Goal: Task Accomplishment & Management: Use online tool/utility

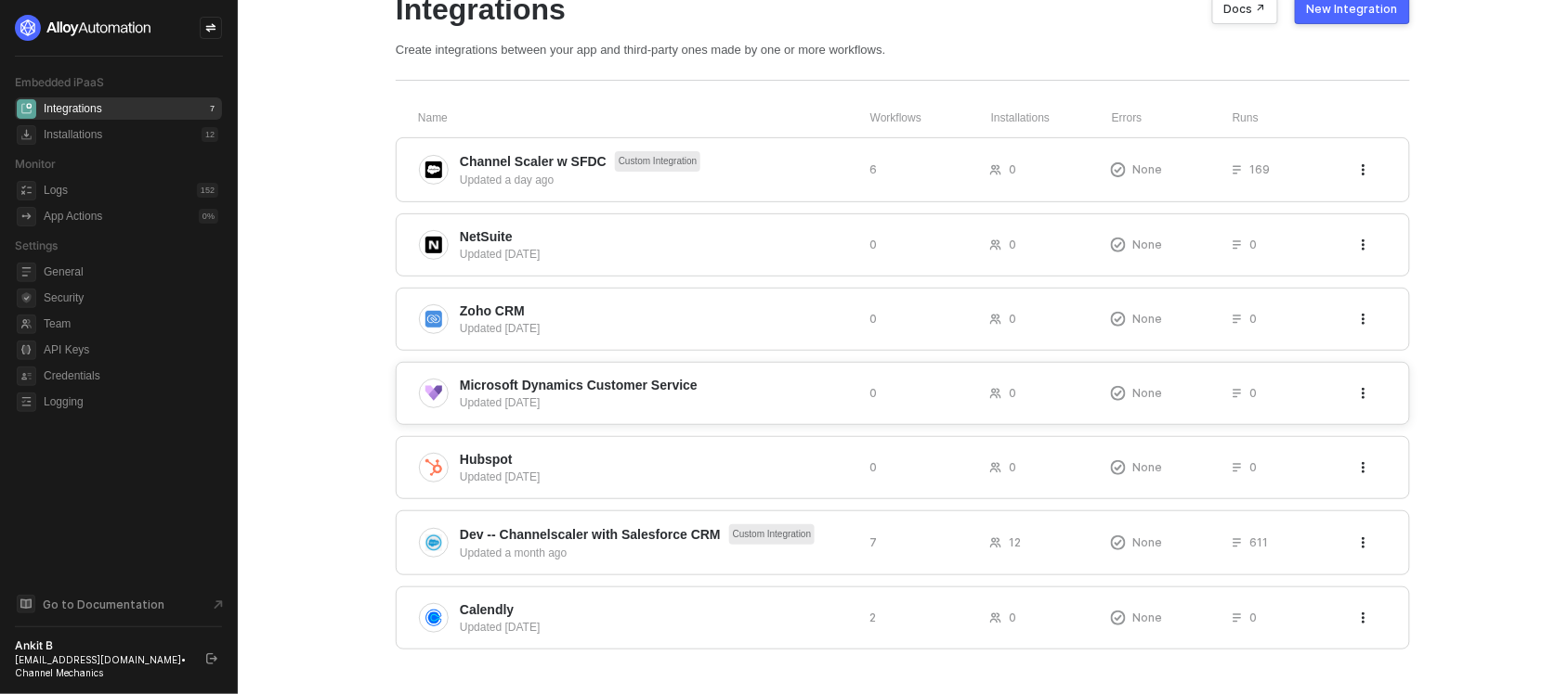
scroll to position [93, 0]
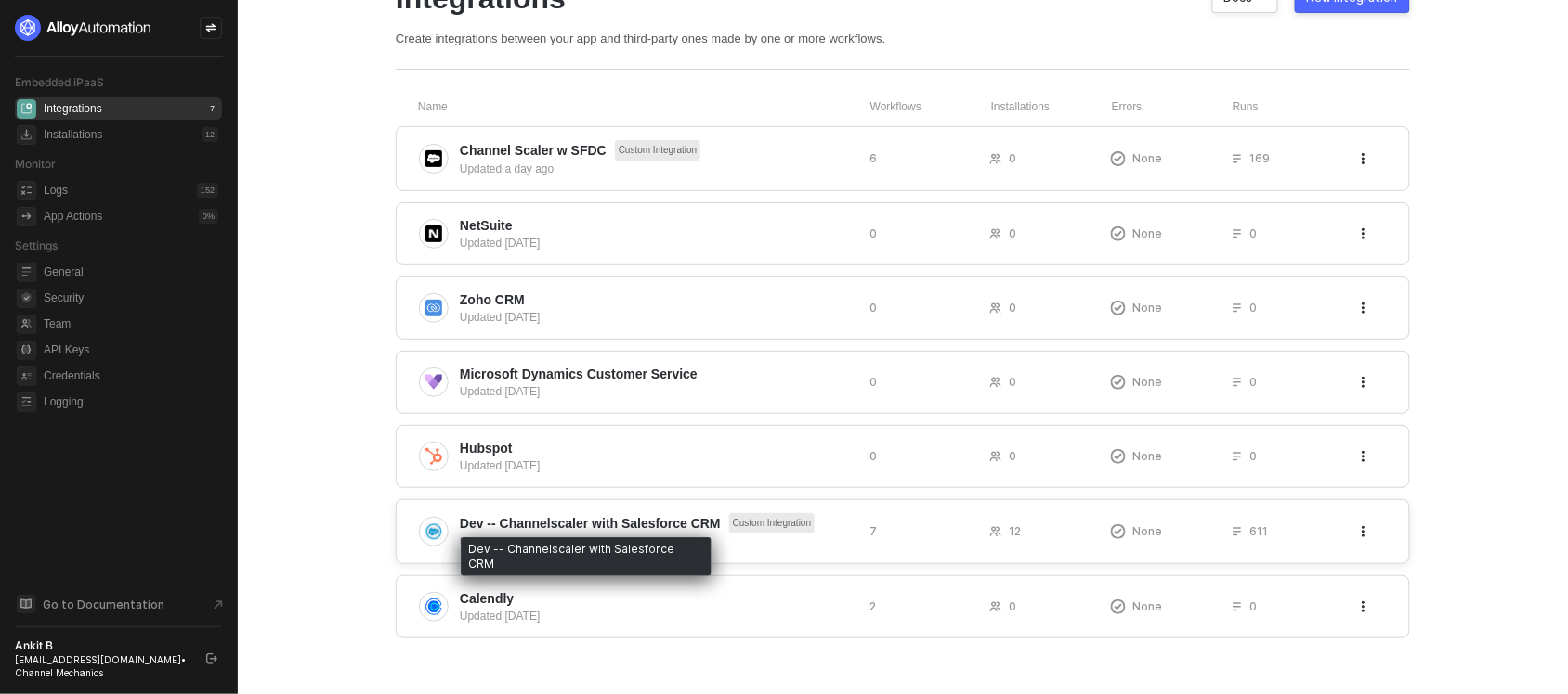
click at [583, 515] on span "Dev -- Channelscaler with Salesforce CRM" at bounding box center [589, 523] width 261 height 19
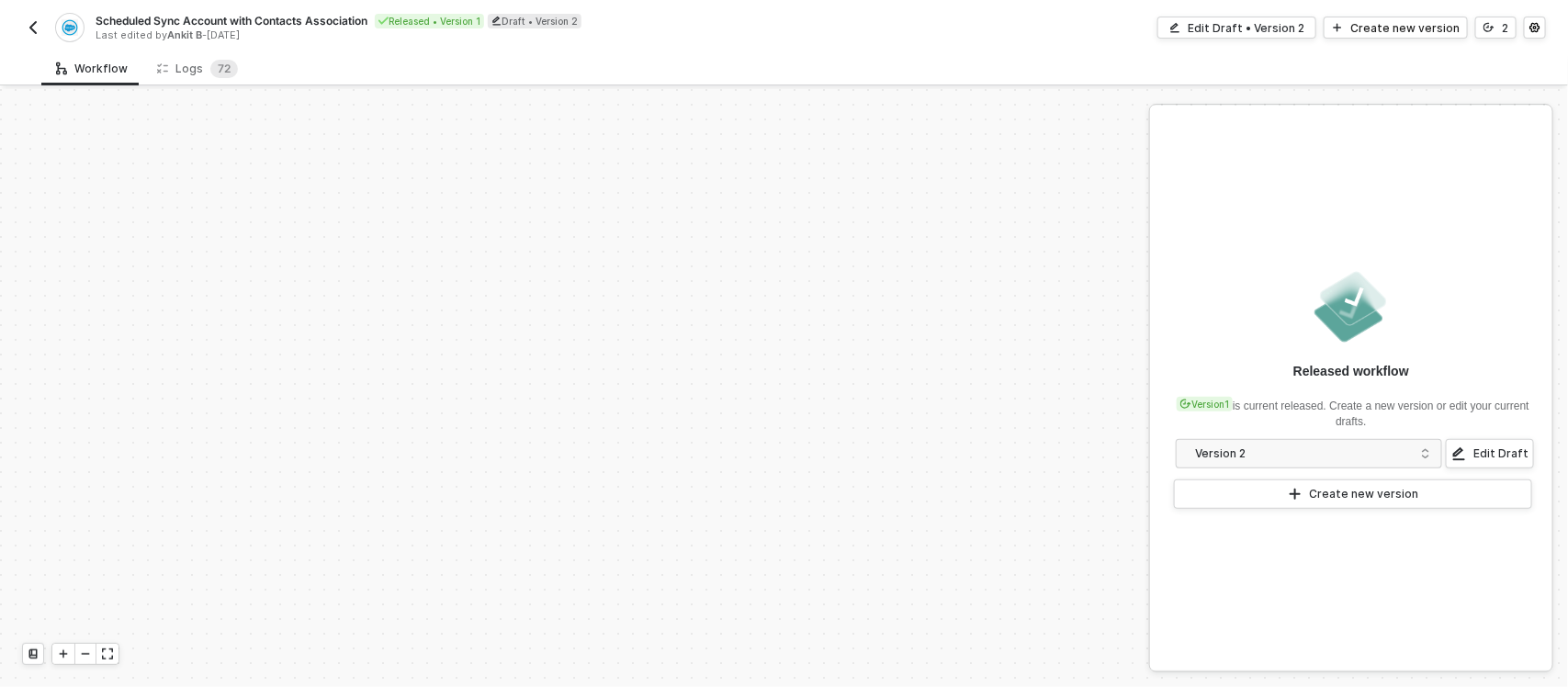
click at [195, 76] on div "Logs 7 2" at bounding box center [197, 69] width 81 height 19
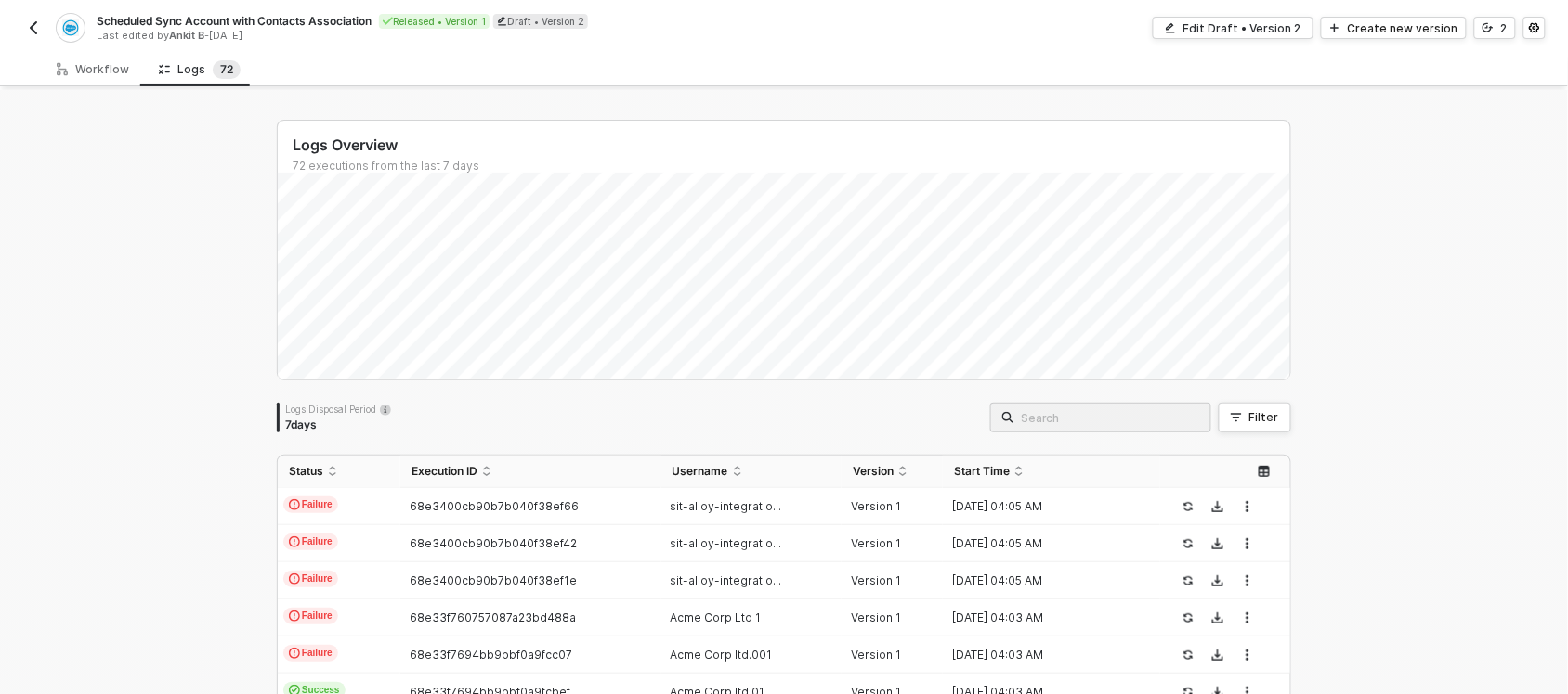
click at [31, 10] on div "Scheduled Sync Account with Contacts Association Released • Version 1 Draft • V…" at bounding box center [784, 26] width 1523 height 52
click at [30, 15] on div "Scheduled Sync Account with Contacts Association Released • Version 1 Draft • V…" at bounding box center [403, 28] width 762 height 30
click at [29, 28] on img "button" at bounding box center [33, 28] width 15 height 15
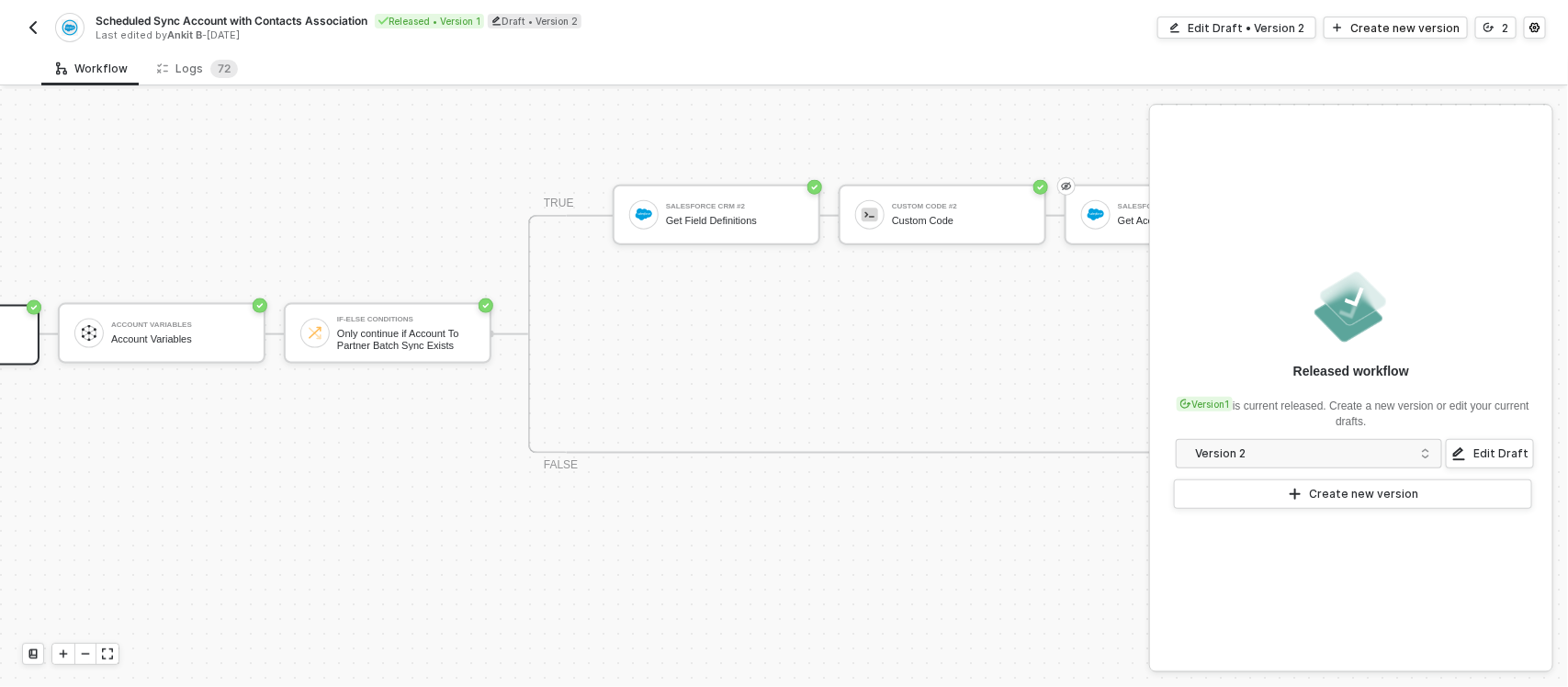
scroll to position [1017, 0]
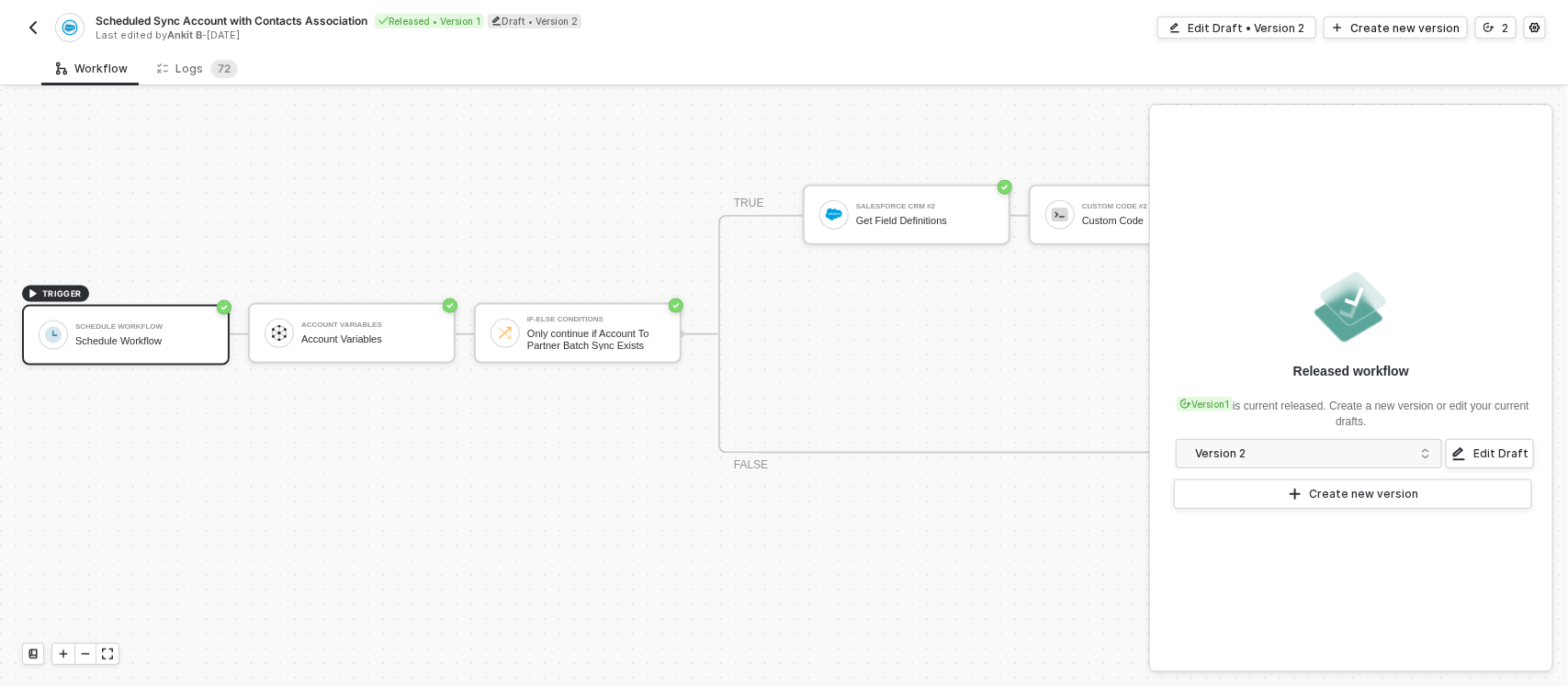
click at [34, 25] on img "button" at bounding box center [32, 27] width 15 height 15
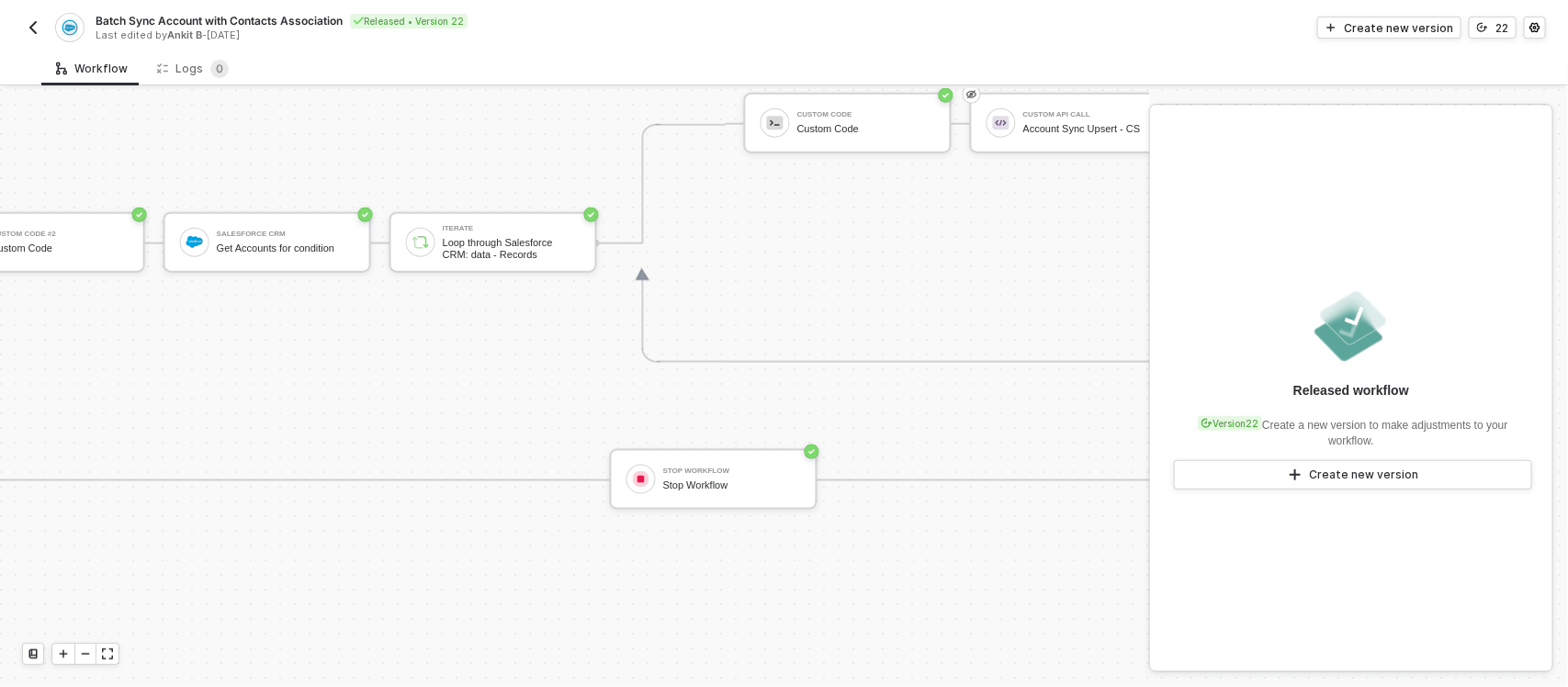
scroll to position [990, 1093]
click at [1024, 567] on div "TRIGGER Channelscaler Trigger workflow when create a new event Account Variable…" at bounding box center [353, 362] width 2891 height 2526
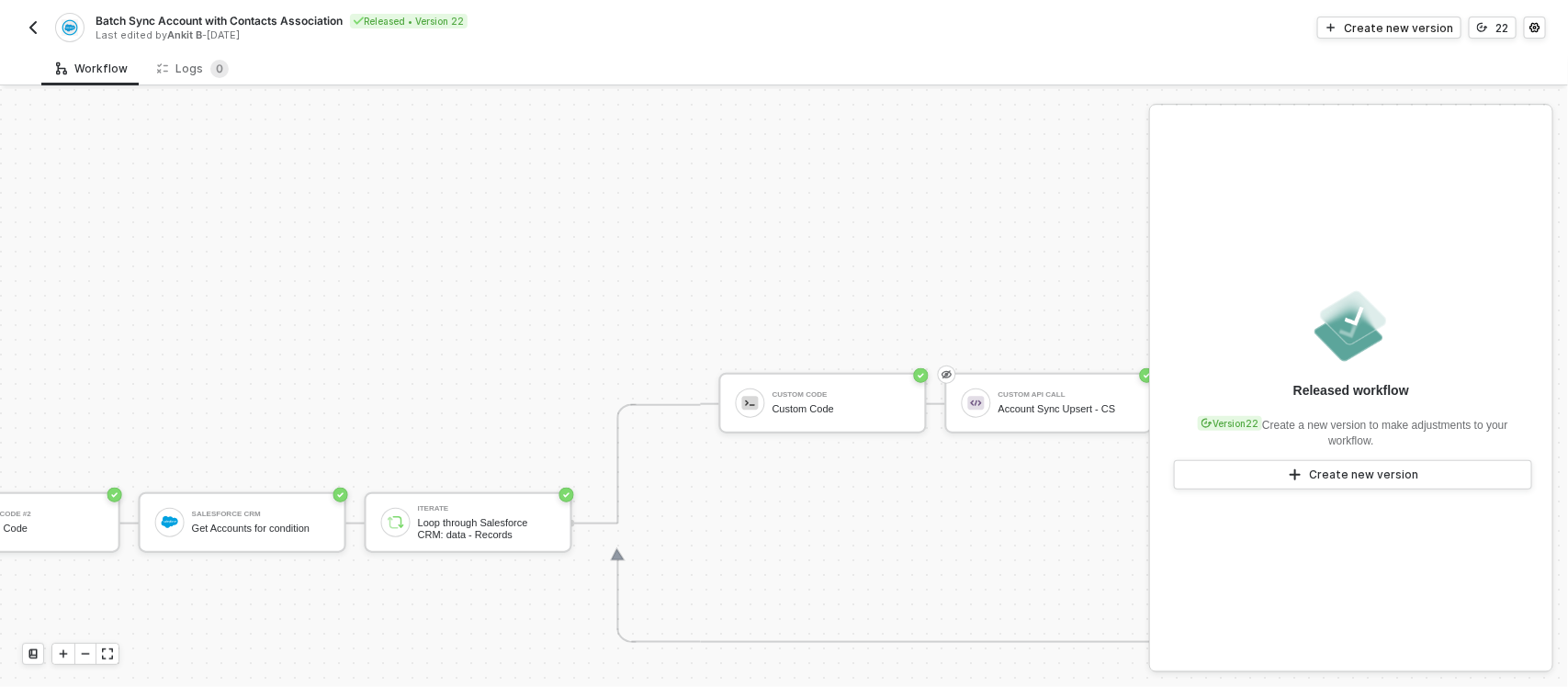
scroll to position [868, 1116]
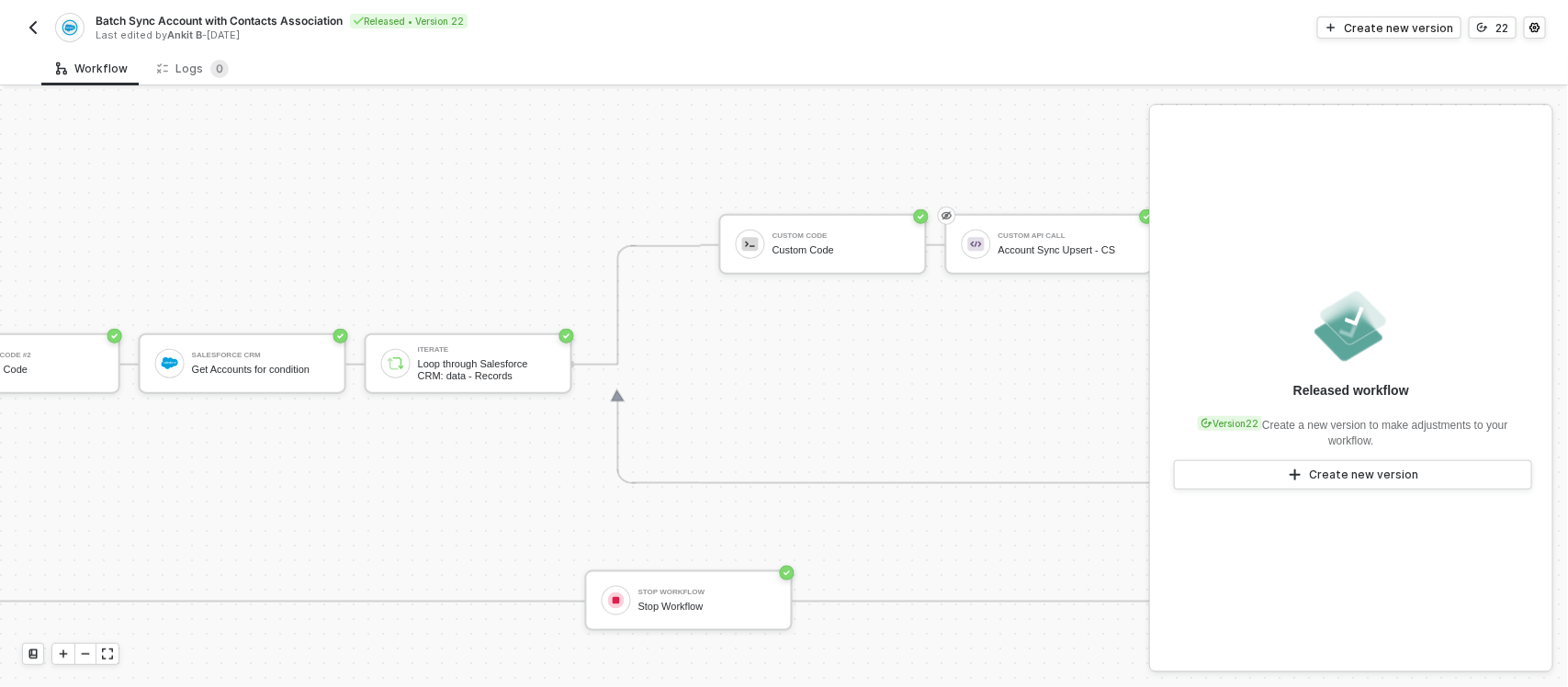
click at [396, 175] on div "TRIGGER Channelscaler Trigger workflow when create a new event Account Variable…" at bounding box center [330, 483] width 2891 height 2526
click at [199, 69] on div "Logs 0" at bounding box center [192, 69] width 71 height 19
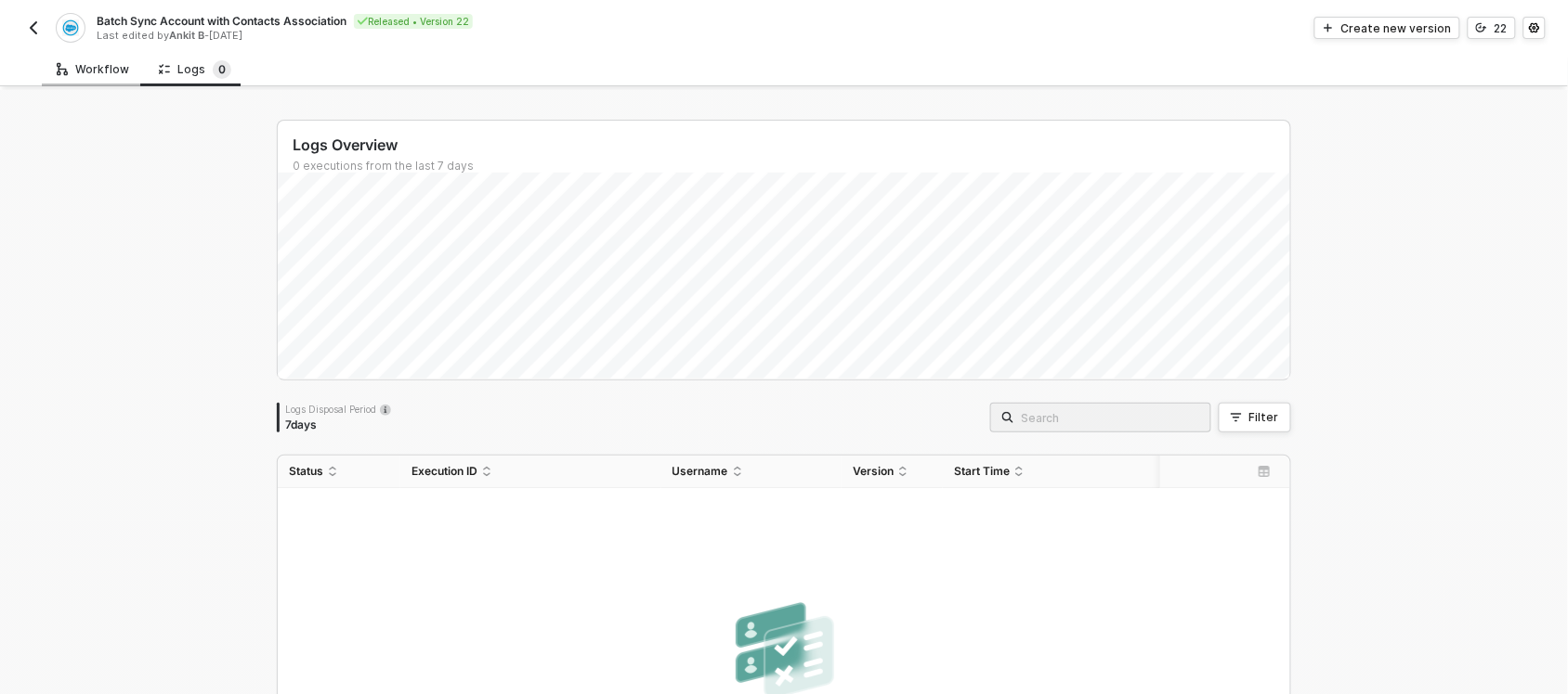
click at [97, 77] on div "Workflow" at bounding box center [92, 69] width 102 height 35
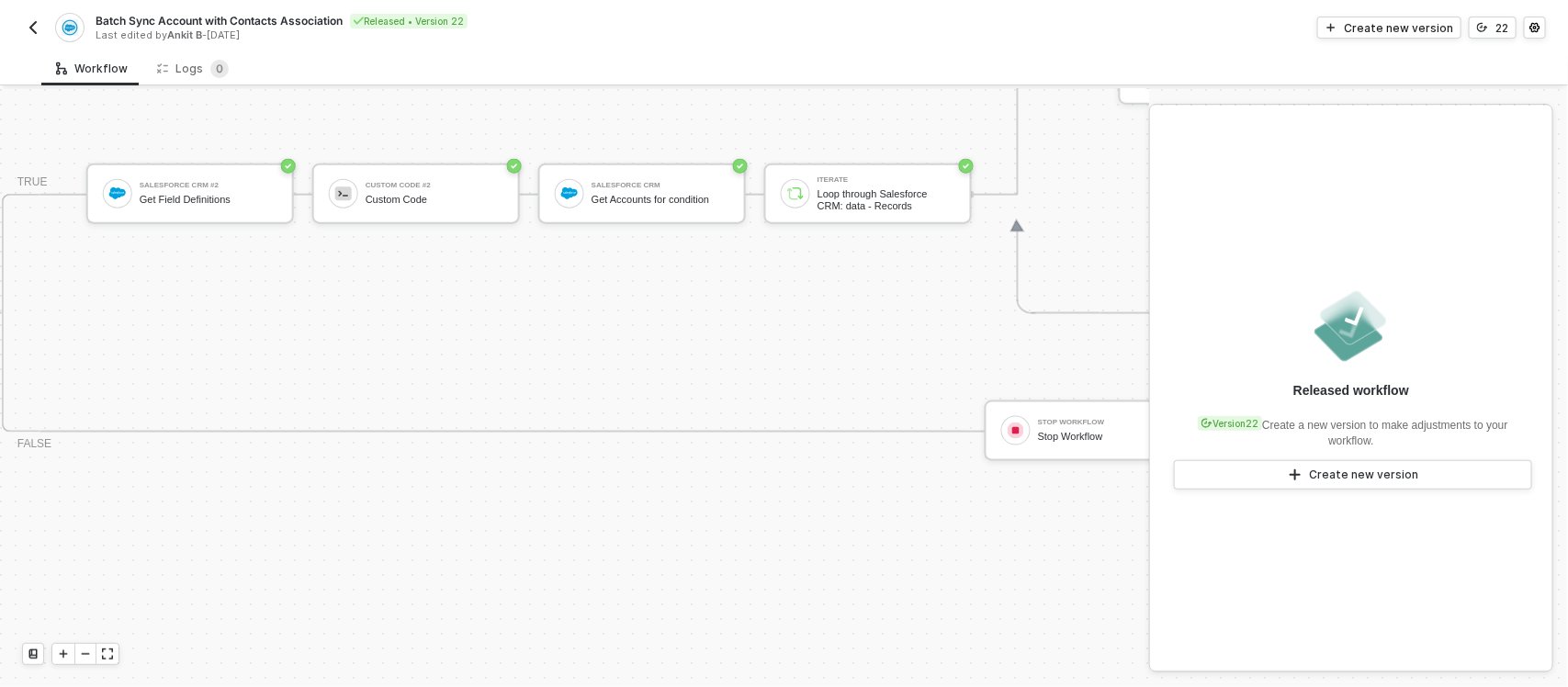
scroll to position [1039, 753]
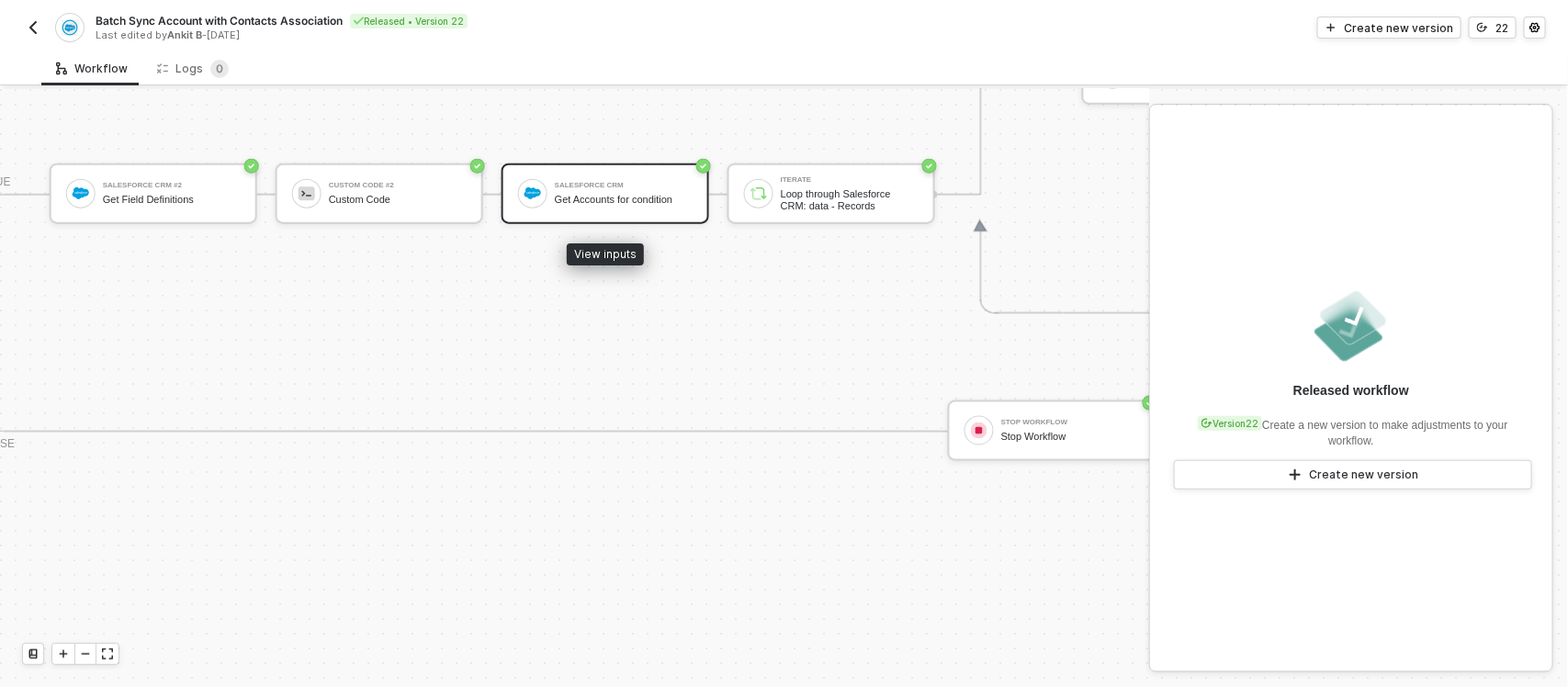
click at [626, 195] on div "Get Accounts for condition" at bounding box center [623, 200] width 138 height 12
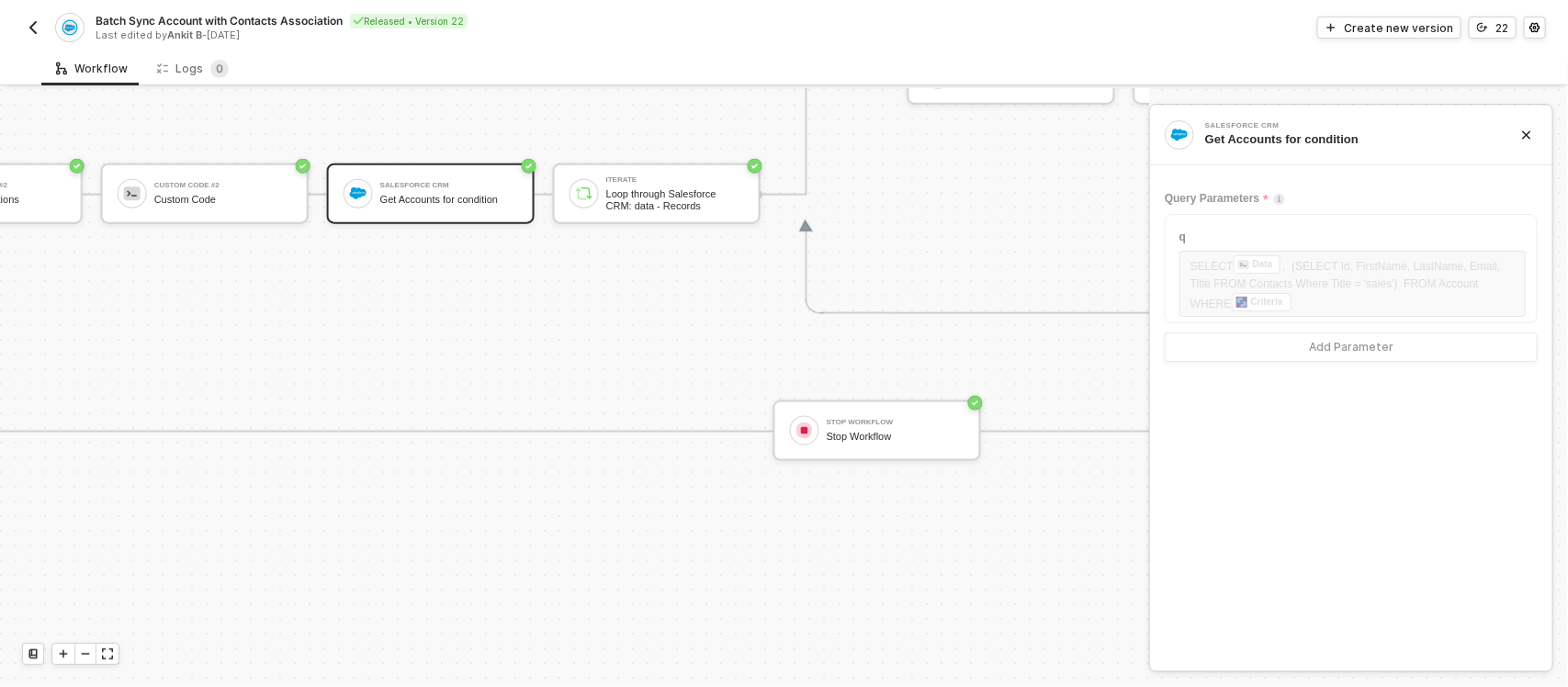
scroll to position [1039, 928]
click at [1403, 25] on div "Create new version" at bounding box center [1399, 28] width 110 height 16
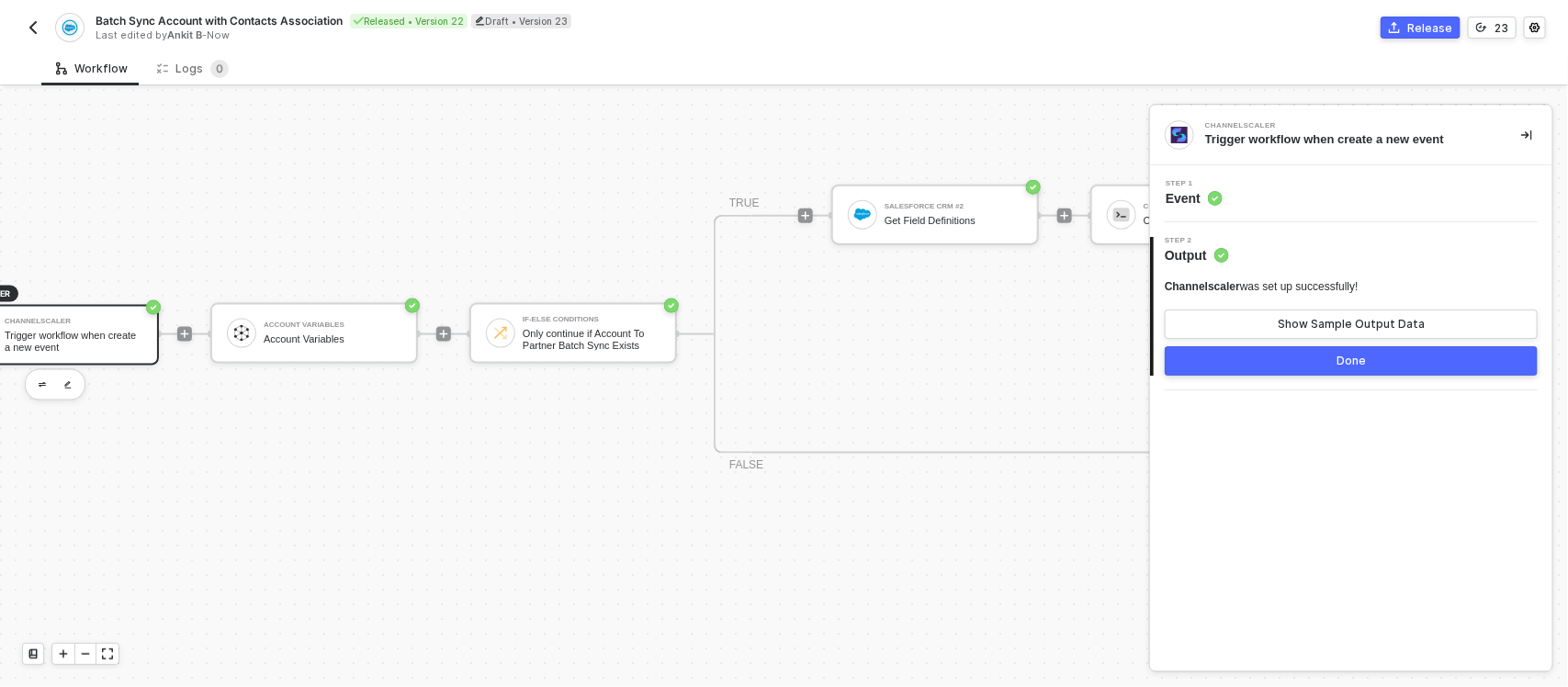
scroll to position [1017, 70]
click at [28, 27] on img "button" at bounding box center [32, 27] width 15 height 15
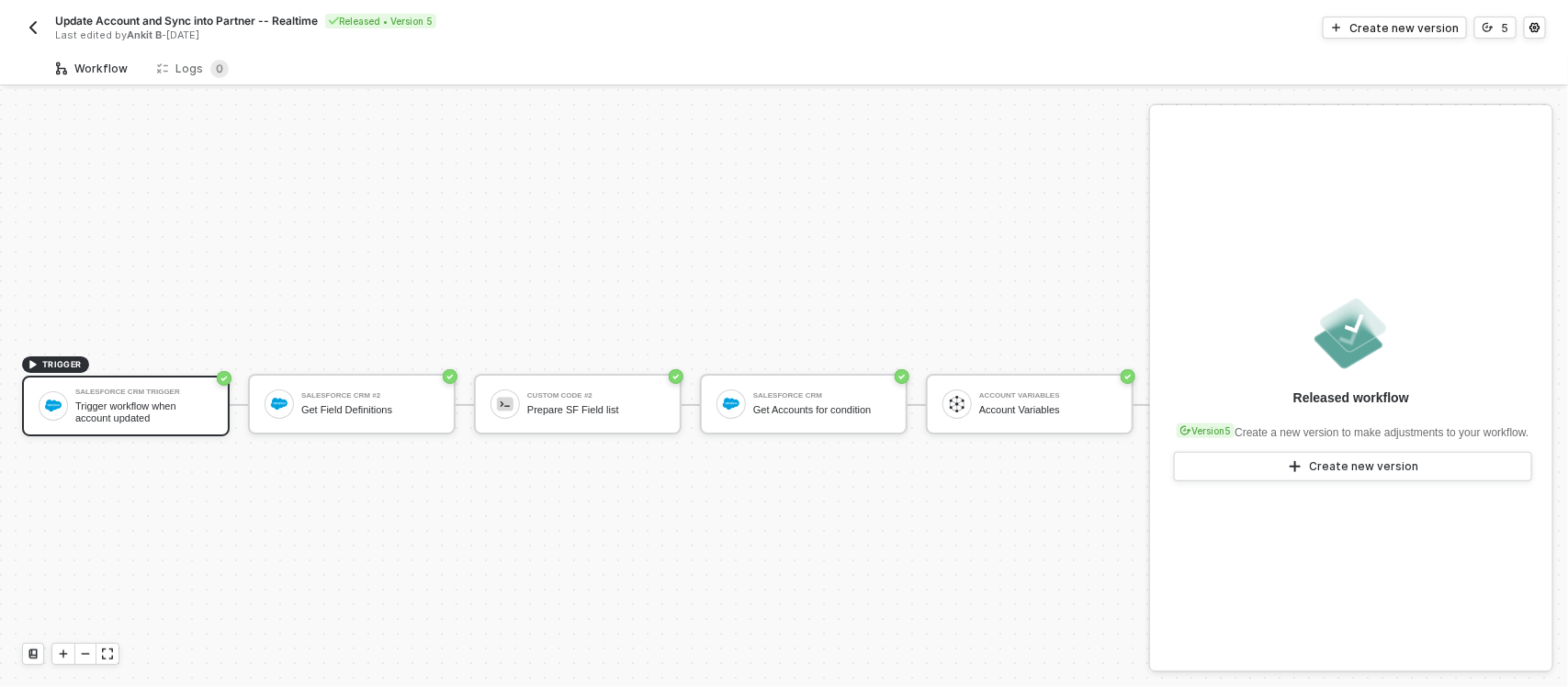
scroll to position [52, 0]
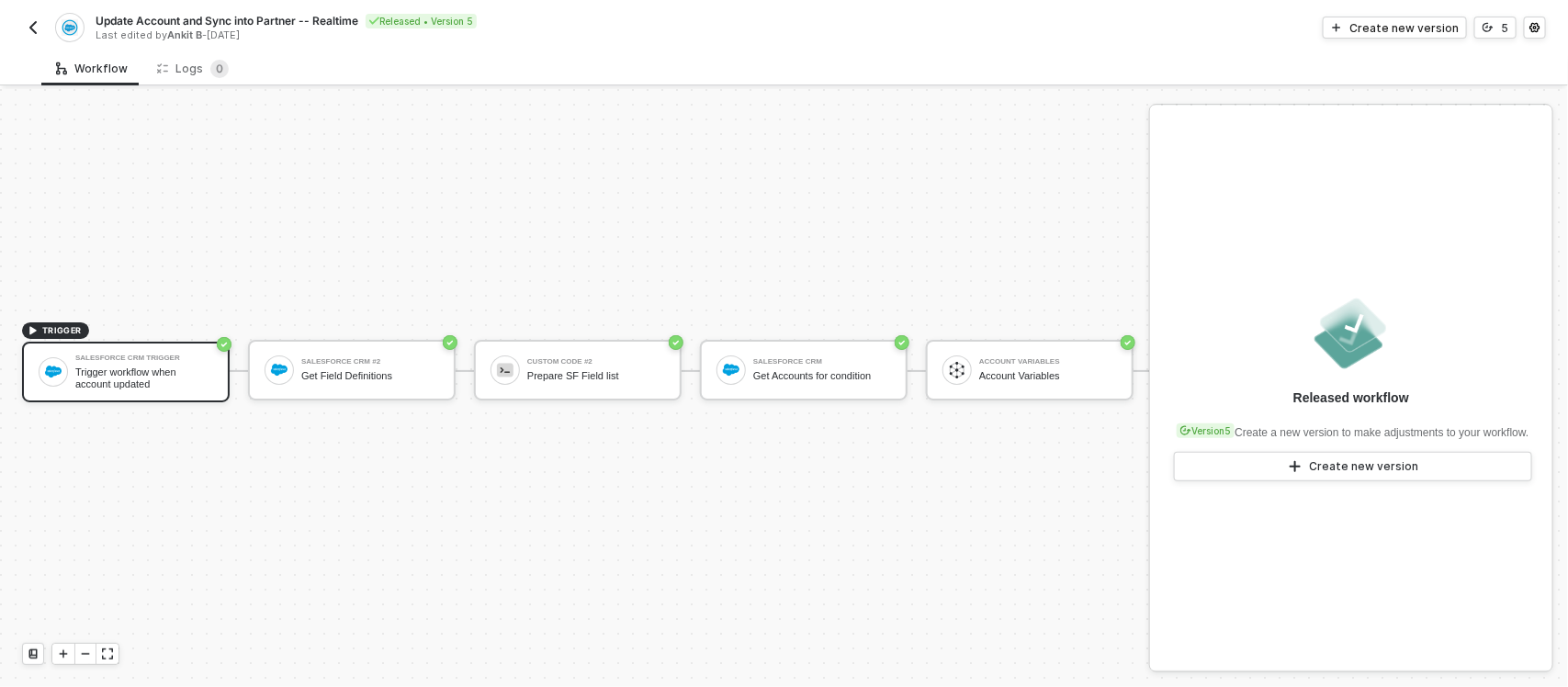
click at [33, 23] on img "button" at bounding box center [32, 27] width 15 height 15
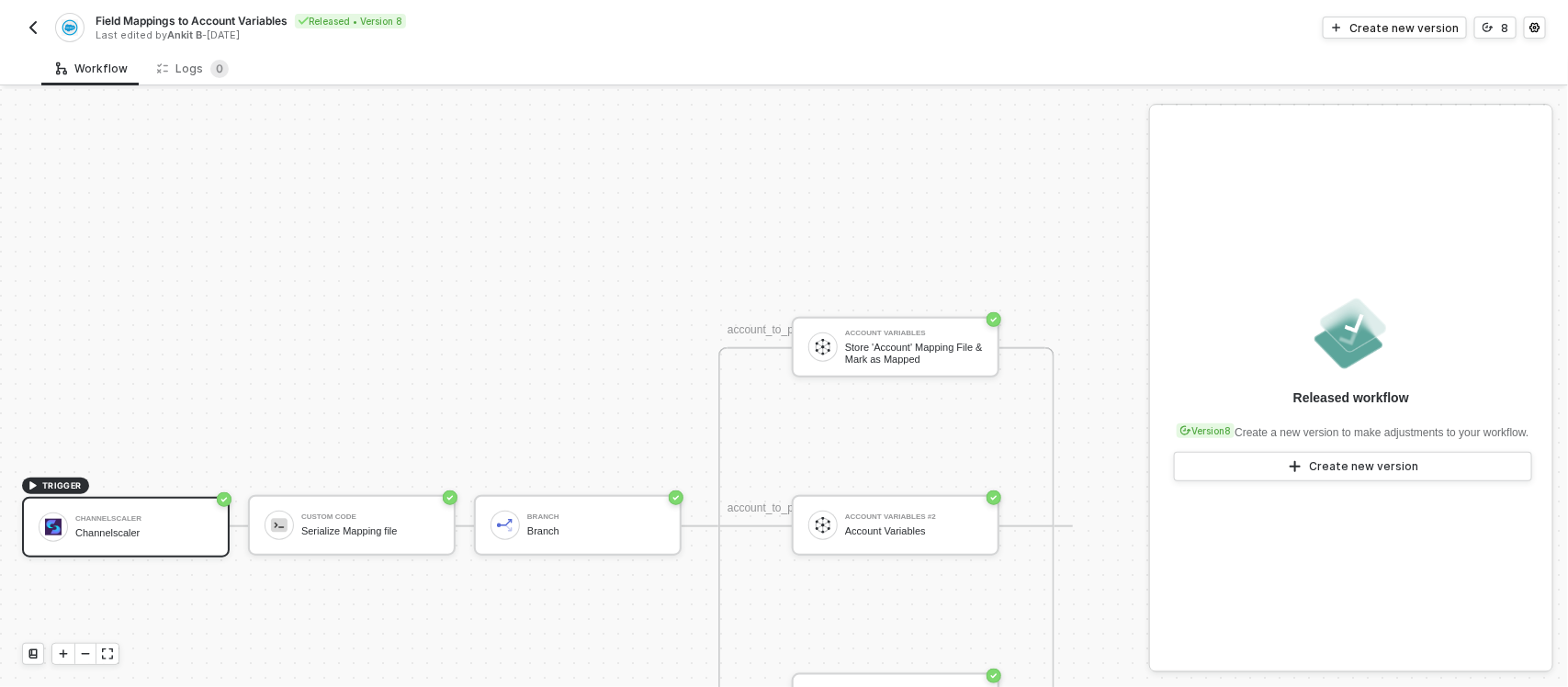
scroll to position [597, 0]
click at [33, 17] on button "button" at bounding box center [33, 27] width 23 height 23
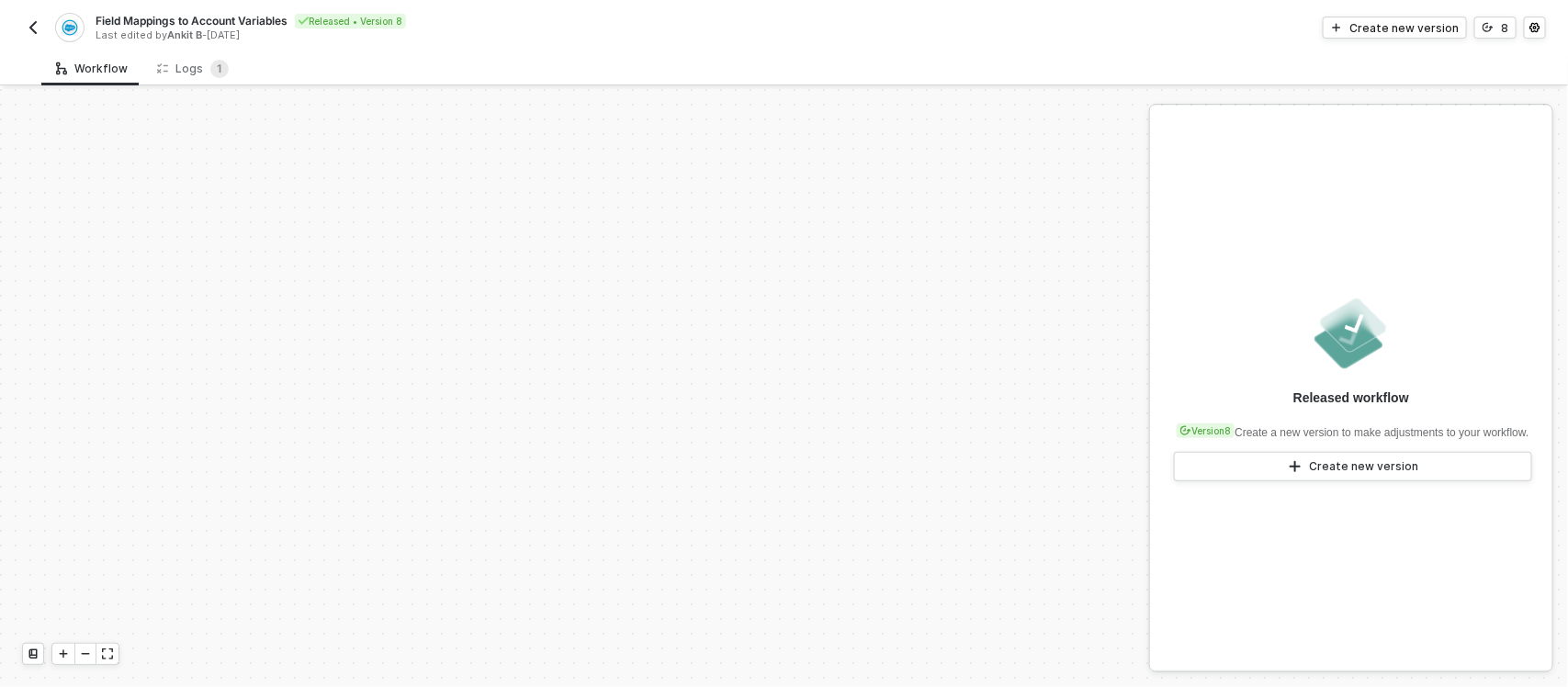
scroll to position [516, 0]
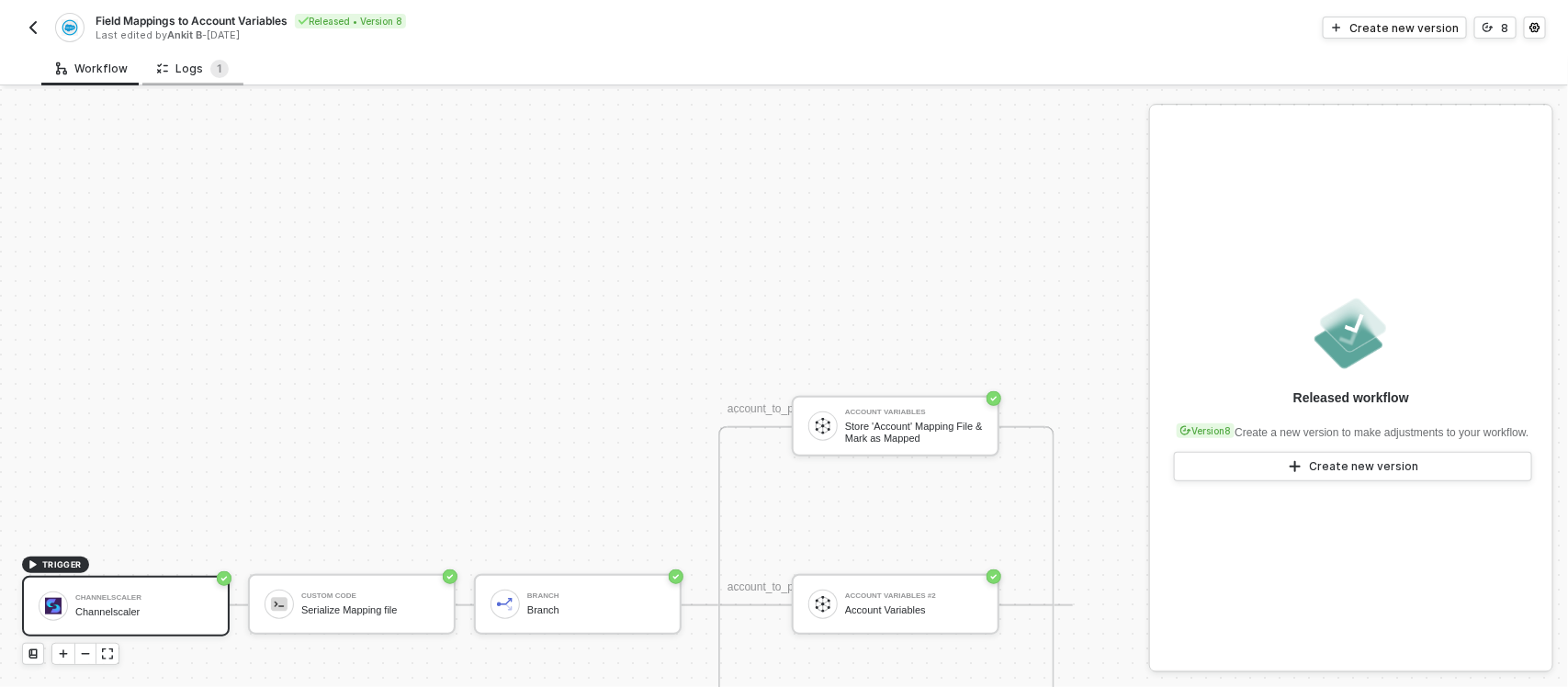
click at [203, 72] on div "Logs 1" at bounding box center [192, 69] width 71 height 19
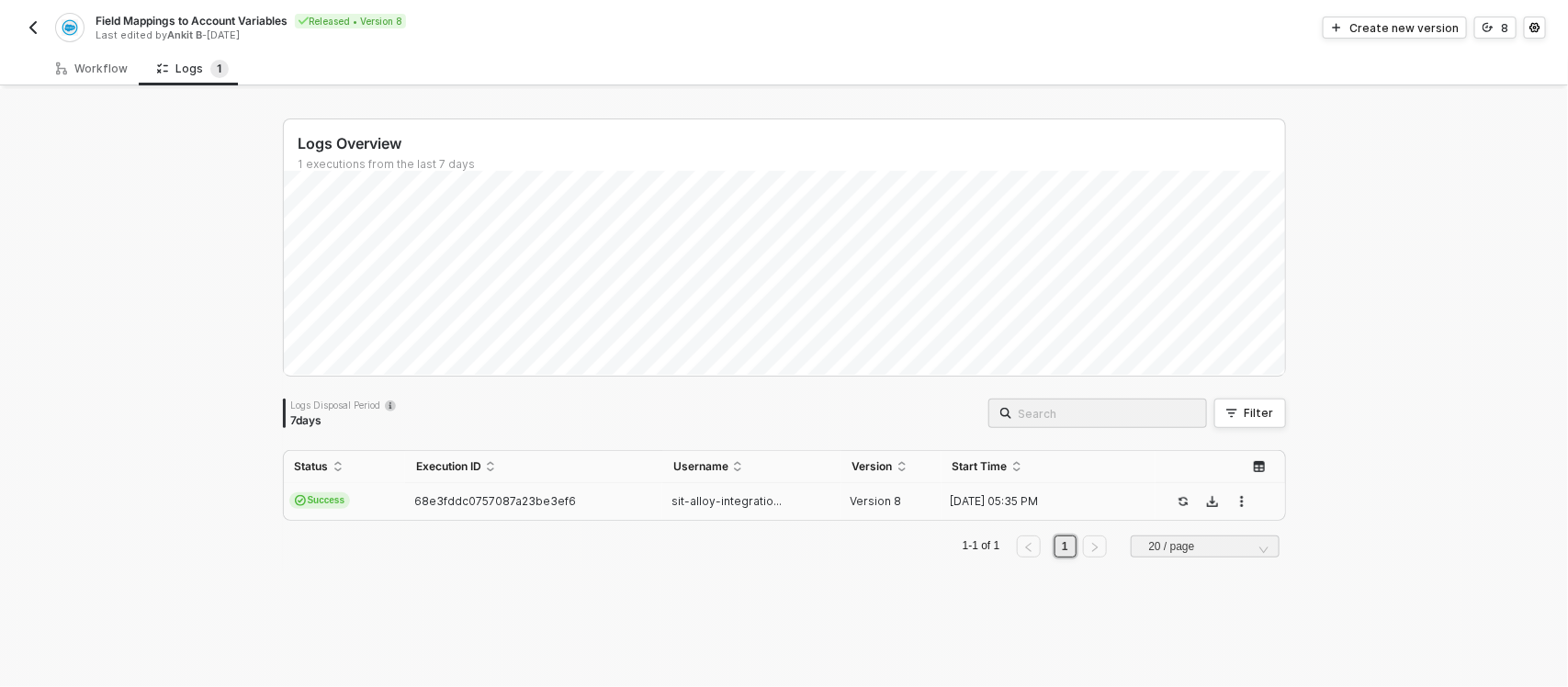
click at [480, 508] on div "68e3fddc0757087a23be3ef6" at bounding box center [527, 501] width 243 height 15
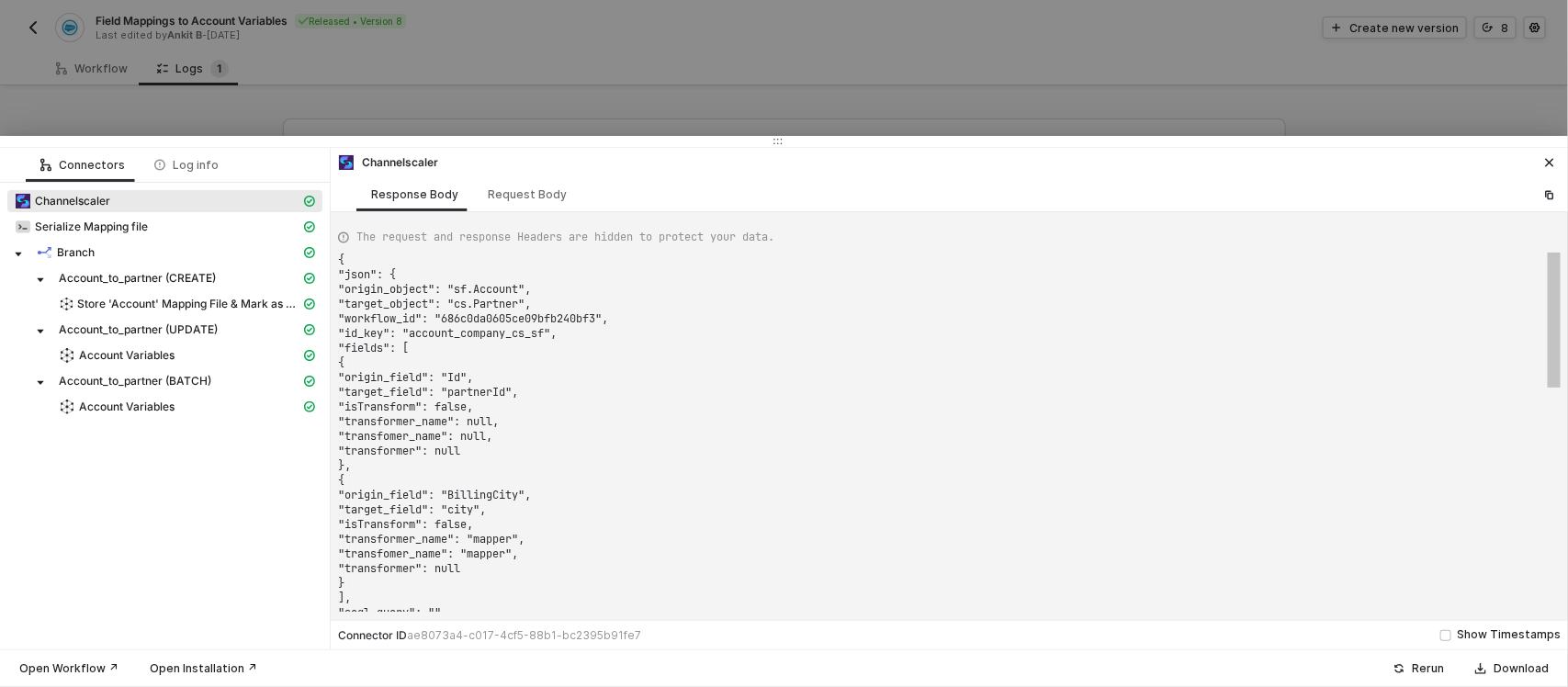
type textarea "{ "json": { "origin_object": "sf.Account", "target_object": "cs.Partner", "work…"
